Goal: Task Accomplishment & Management: Manage account settings

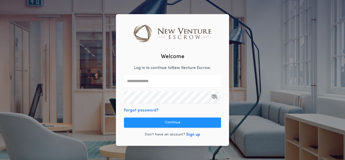
click at [146, 84] on input "text" at bounding box center [172, 81] width 97 height 12
paste input "**********"
type input "**********"
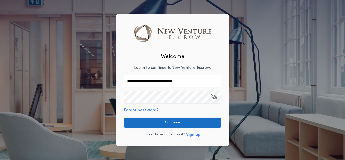
click at [169, 125] on button "Continue" at bounding box center [172, 123] width 97 height 10
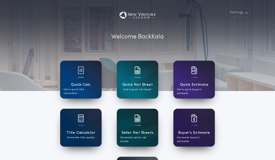
click at [146, 116] on div "Seller Net Sheets Generate seller net sheets" at bounding box center [137, 128] width 41 height 38
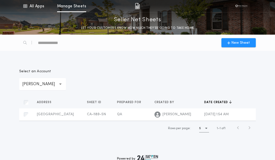
click at [43, 88] on div "**********" at bounding box center [42, 84] width 47 height 12
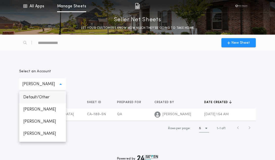
click at [31, 97] on p "Default/Other" at bounding box center [42, 97] width 47 height 12
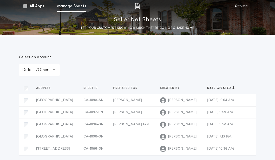
scroll to position [14, 0]
click at [41, 75] on div "**********" at bounding box center [39, 70] width 40 height 12
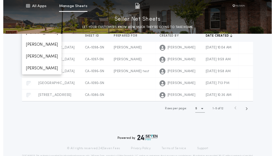
scroll to position [0, 0]
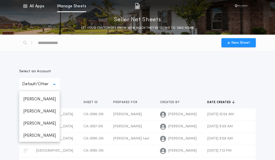
click at [218, 84] on div "**********" at bounding box center [137, 79] width 237 height 21
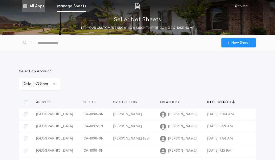
click at [26, 7] on icon at bounding box center [25, 6] width 5 height 6
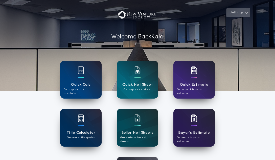
click at [239, 13] on button "Settings" at bounding box center [238, 12] width 24 height 9
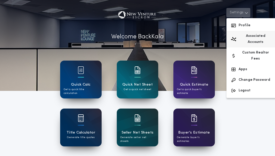
scroll to position [0, 2]
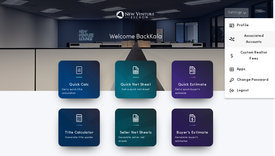
click at [246, 36] on button "Associated Accounts" at bounding box center [250, 39] width 50 height 17
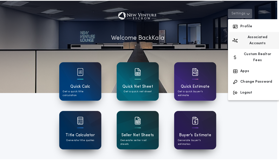
scroll to position [0, 0]
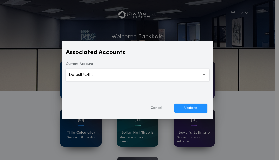
click at [122, 70] on button "**********" at bounding box center [138, 75] width 144 height 12
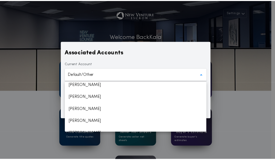
scroll to position [447, 0]
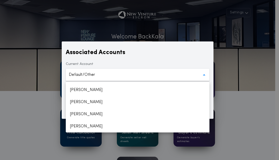
click at [28, 77] on div "**********" at bounding box center [139, 80] width 279 height 160
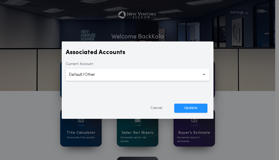
click at [28, 77] on div "**********" at bounding box center [139, 80] width 279 height 160
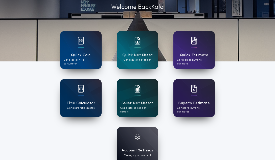
scroll to position [39, 0]
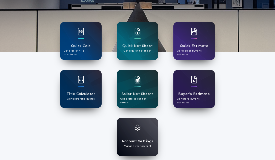
click at [133, 124] on div "Account Settings Manage your account" at bounding box center [137, 137] width 41 height 38
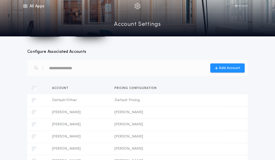
scroll to position [40, 0]
click at [57, 66] on input "*" at bounding box center [70, 68] width 43 height 8
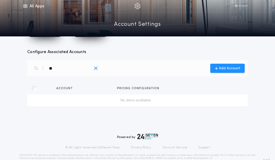
type input "*"
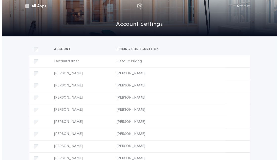
scroll to position [81, 0]
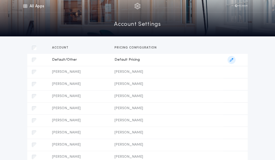
click at [231, 60] on icon "button" at bounding box center [232, 60] width 4 height 4
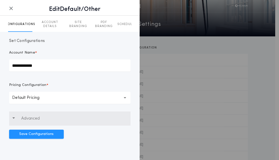
click at [29, 114] on button "Advanced" at bounding box center [69, 118] width 121 height 14
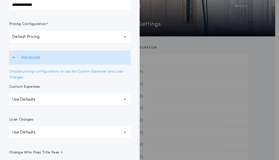
scroll to position [0, 0]
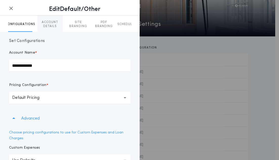
click at [46, 30] on button "ACCOUNT DETAILS" at bounding box center [49, 24] width 25 height 16
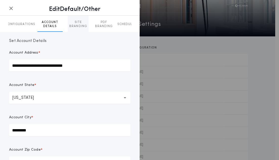
click at [76, 25] on p "SITE BRANDING" at bounding box center [78, 24] width 21 height 8
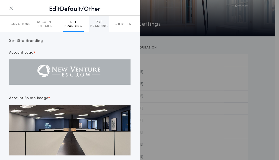
click at [90, 23] on p "PDF BRANDING" at bounding box center [99, 24] width 20 height 8
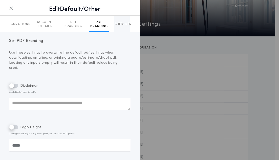
click at [113, 24] on p "SCHEDULER" at bounding box center [121, 24] width 19 height 4
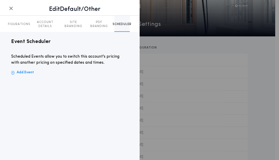
scroll to position [0, 5]
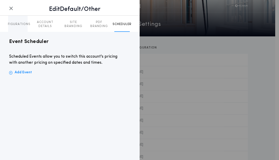
click at [22, 27] on button "CONFIGURATIONS" at bounding box center [15, 24] width 24 height 16
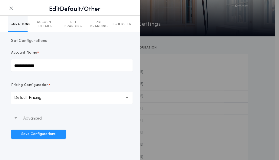
scroll to position [0, 0]
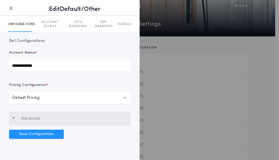
click at [29, 117] on p "Advanced" at bounding box center [30, 118] width 18 height 6
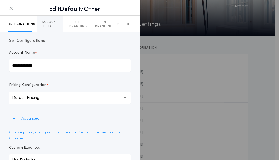
click at [44, 25] on p "ACCOUNT DETAILS" at bounding box center [49, 24] width 25 height 8
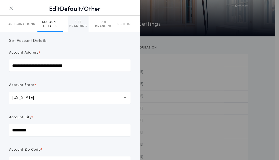
click at [81, 26] on p "SITE BRANDING" at bounding box center [78, 24] width 21 height 8
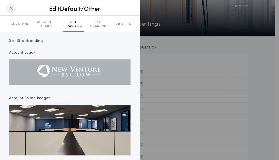
click at [12, 8] on icon "button" at bounding box center [11, 8] width 4 height 0
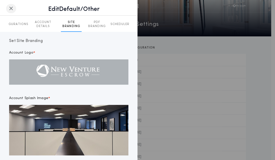
scroll to position [0, 7]
